Goal: Information Seeking & Learning: Learn about a topic

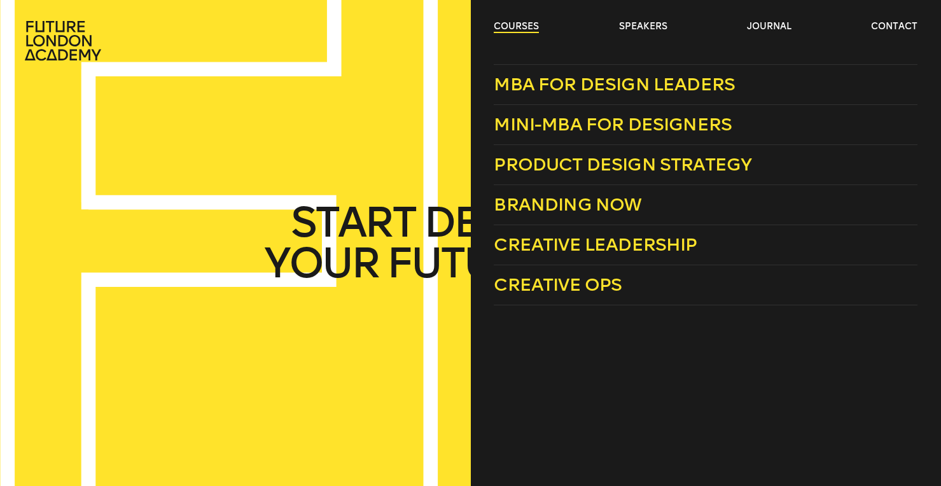
click at [515, 30] on link "courses" at bounding box center [516, 26] width 45 height 13
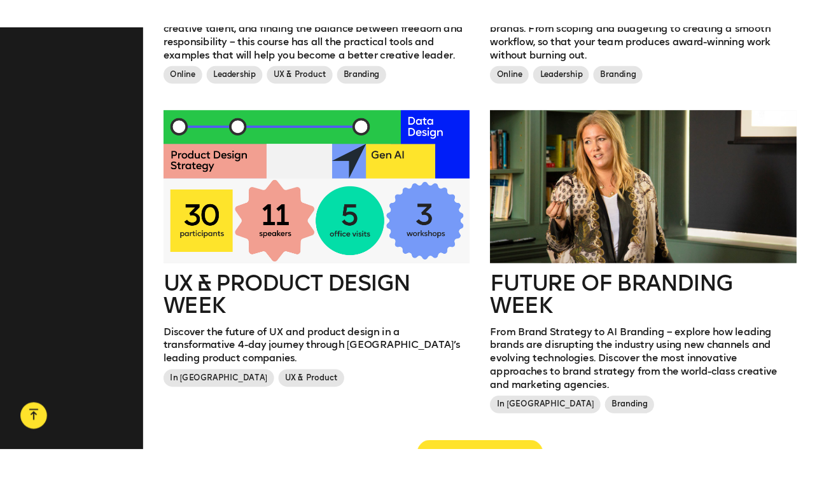
scroll to position [1349, 0]
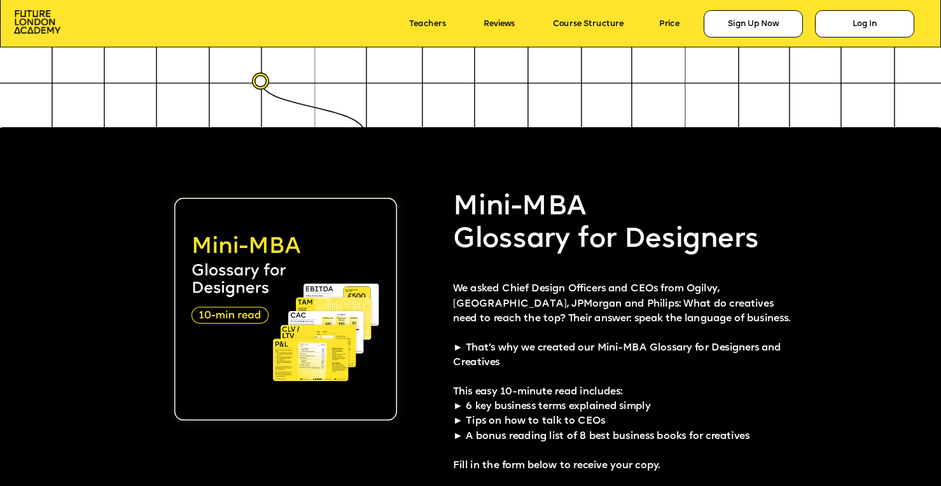
scroll to position [2483, 0]
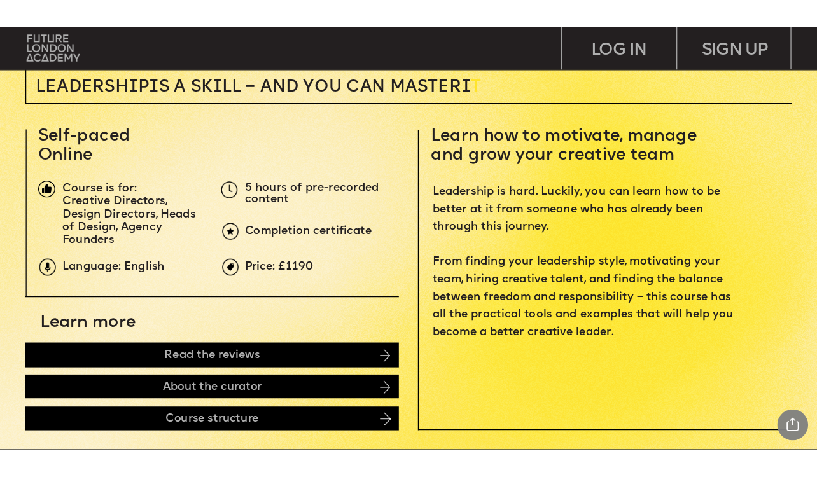
scroll to position [371, 0]
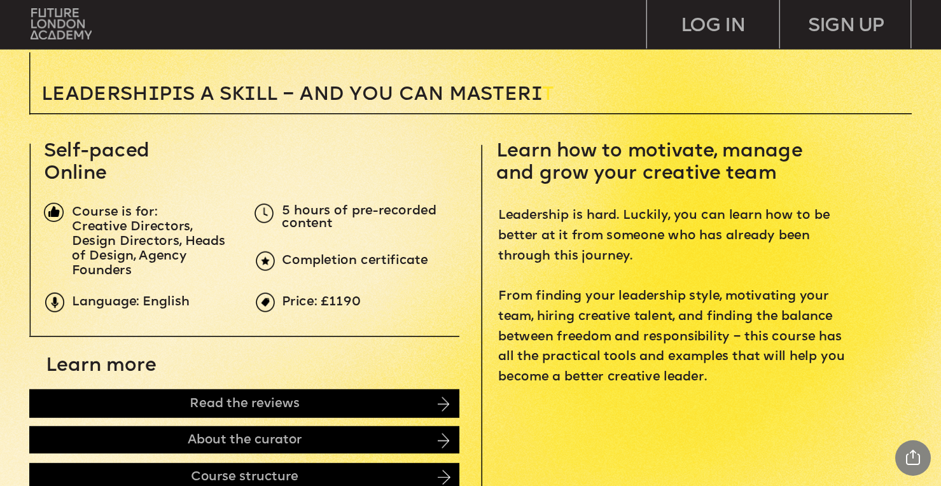
drag, startPoint x: 380, startPoint y: 296, endPoint x: 326, endPoint y: 301, distance: 53.7
click at [326, 301] on p "Price: £1190" at bounding box center [502, 302] width 441 height 13
drag, startPoint x: 326, startPoint y: 301, endPoint x: 361, endPoint y: 302, distance: 34.4
click at [361, 302] on p "Price: £1190" at bounding box center [502, 302] width 441 height 13
copy span "1190"
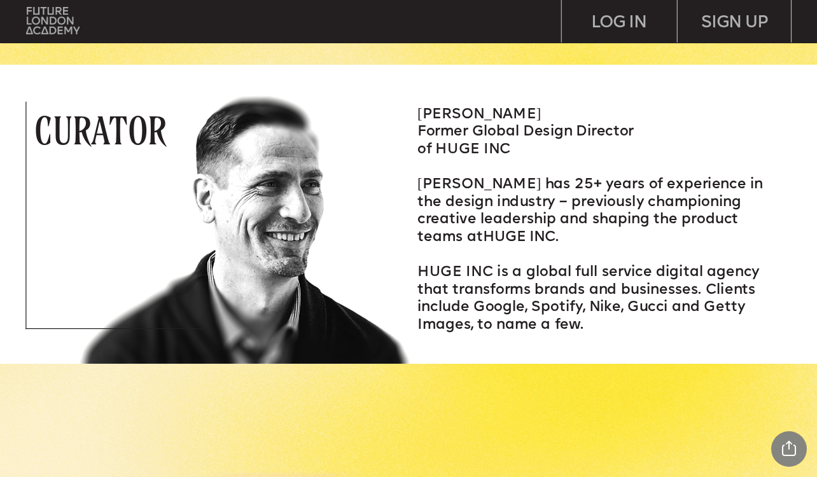
scroll to position [1628, 0]
